Goal: Task Accomplishment & Management: Complete application form

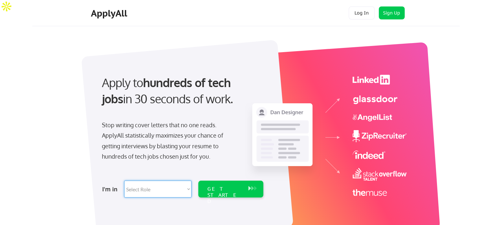
click at [171, 185] on select "Select Role Software Engineering Product Management Customer Success Sales UI/U…" at bounding box center [157, 189] width 67 height 17
select select ""BLANK_1427118194589""
click at [124, 181] on select "Select Role Software Engineering Product Management Customer Success Sales UI/U…" at bounding box center [157, 189] width 67 height 17
click at [204, 193] on div "GET STARTED" at bounding box center [224, 189] width 41 height 17
